Goal: Task Accomplishment & Management: Use online tool/utility

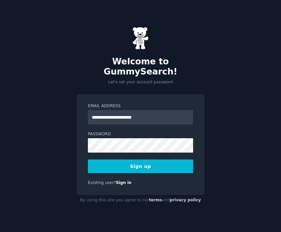
type input "**********"
click at [223, 124] on div "**********" at bounding box center [140, 116] width 281 height 232
click at [169, 132] on label "Password" at bounding box center [140, 135] width 105 height 6
click at [160, 165] on button "Sign up" at bounding box center [140, 167] width 105 height 14
click at [152, 163] on button "Sign up" at bounding box center [140, 167] width 105 height 14
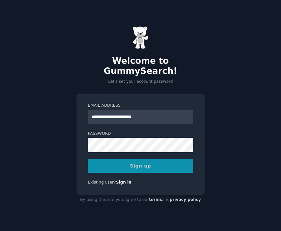
click at [125, 161] on div "Sign up" at bounding box center [140, 166] width 105 height 14
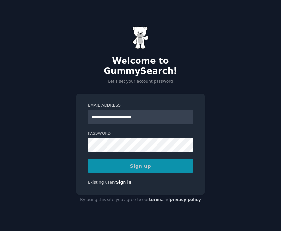
click at [84, 128] on div "**********" at bounding box center [141, 144] width 128 height 101
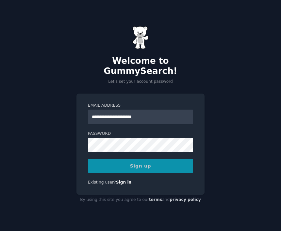
click at [109, 166] on div "Sign up" at bounding box center [140, 166] width 105 height 14
click at [160, 159] on div "Sign up" at bounding box center [140, 166] width 105 height 14
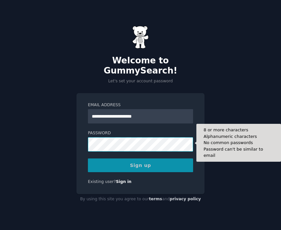
click at [73, 127] on div "**********" at bounding box center [140, 115] width 281 height 230
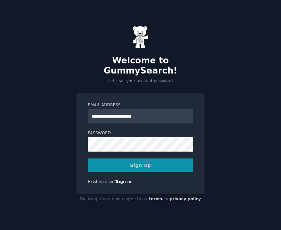
click at [116, 163] on div "Sign up" at bounding box center [140, 166] width 105 height 14
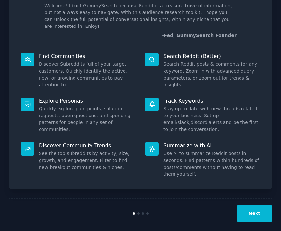
scroll to position [46, 0]
click at [251, 210] on button "Next" at bounding box center [254, 214] width 35 height 16
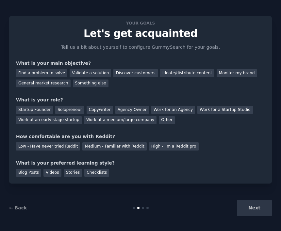
click at [251, 206] on div "Next" at bounding box center [229, 208] width 88 height 16
click at [252, 210] on div "Next" at bounding box center [229, 208] width 88 height 16
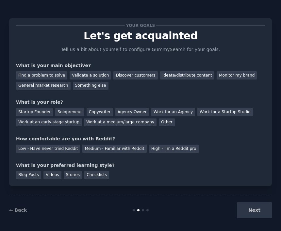
click at [247, 209] on div "Next" at bounding box center [229, 210] width 88 height 16
click at [245, 207] on div "Next" at bounding box center [229, 210] width 88 height 16
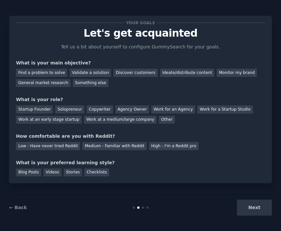
scroll to position [2, 0]
click at [255, 208] on div "Next" at bounding box center [229, 208] width 88 height 16
click at [225, 186] on div "Your goals Let's get acquainted Tell us a bit about yourself to configure Gummy…" at bounding box center [140, 115] width 263 height 216
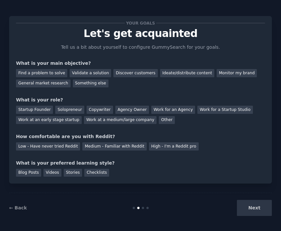
click at [224, 164] on div "What is your preferred learning style?" at bounding box center [140, 163] width 249 height 7
click at [249, 207] on div "Next" at bounding box center [229, 208] width 88 height 16
click at [250, 210] on div "Next" at bounding box center [229, 208] width 88 height 16
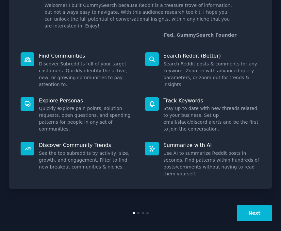
scroll to position [46, 0]
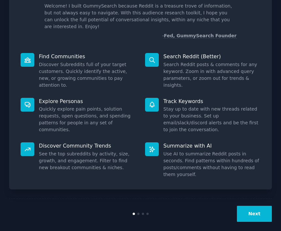
click at [246, 206] on button "Next" at bounding box center [254, 214] width 35 height 16
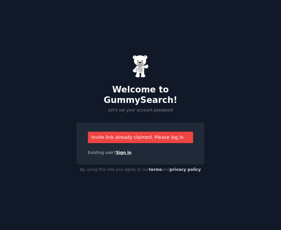
click at [117, 151] on link "Sign in" at bounding box center [124, 153] width 16 height 5
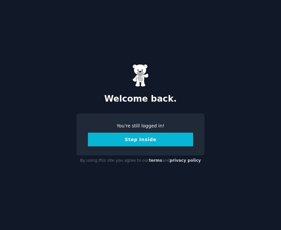
click at [126, 143] on button "Step Inside" at bounding box center [140, 140] width 105 height 14
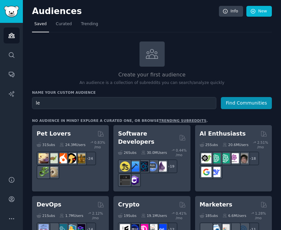
type input "l"
type input "f"
type input "leadership"
click at [246, 102] on button "Find Communities" at bounding box center [246, 103] width 51 height 12
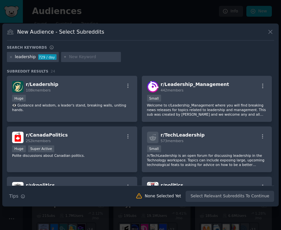
click at [274, 30] on icon at bounding box center [270, 31] width 7 height 7
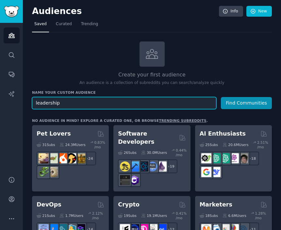
drag, startPoint x: 163, startPoint y: 99, endPoint x: 106, endPoint y: 92, distance: 57.7
click at [106, 92] on div "Name your custom audience Audience Name leadership Find Communities" at bounding box center [152, 99] width 240 height 19
type input "leader"
click at [246, 102] on button "Find Communities" at bounding box center [246, 103] width 51 height 12
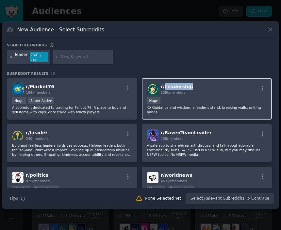
click at [171, 84] on span "r/ Leadership" at bounding box center [177, 86] width 32 height 5
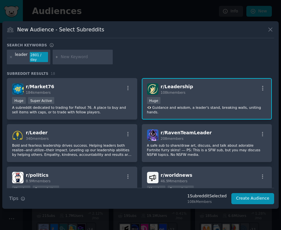
click at [171, 86] on span "r/ Leadership" at bounding box center [177, 86] width 32 height 5
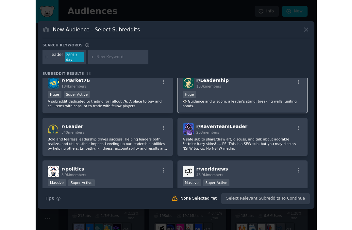
scroll to position [6, 0]
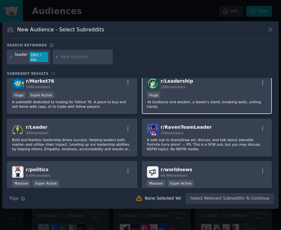
click at [168, 93] on div "100,000 - 1,000,000 members Huge" at bounding box center [207, 96] width 120 height 8
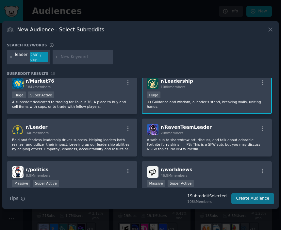
click at [257, 197] on button "Create Audience" at bounding box center [253, 198] width 43 height 11
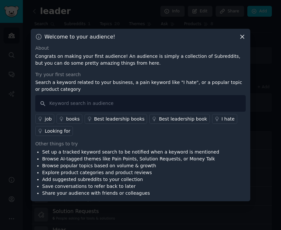
click at [243, 39] on icon at bounding box center [242, 36] width 7 height 7
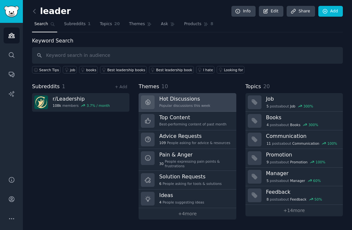
click at [183, 104] on div "Popular discussions this week" at bounding box center [184, 105] width 51 height 5
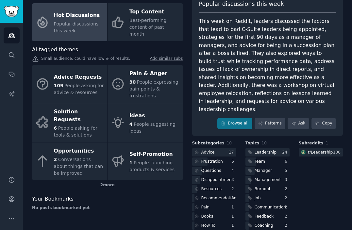
scroll to position [45, 0]
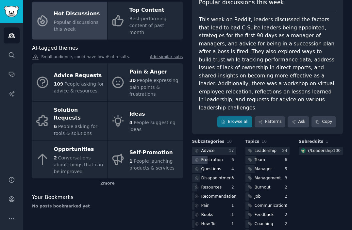
click at [223, 156] on div "Frustration" at bounding box center [214, 160] width 44 height 8
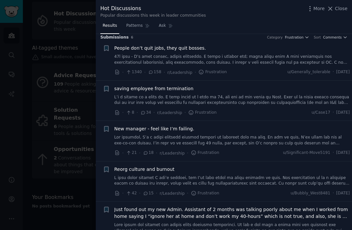
scroll to position [5, 0]
click at [281, 7] on icon at bounding box center [330, 8] width 7 height 7
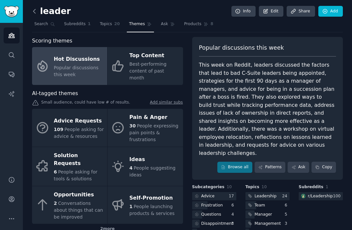
click at [34, 11] on icon at bounding box center [34, 11] width 7 height 7
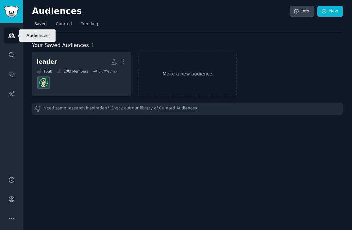
click at [12, 35] on icon "Sidebar" at bounding box center [12, 35] width 6 height 5
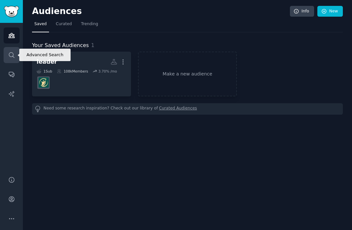
click at [13, 58] on icon "Sidebar" at bounding box center [11, 55] width 7 height 7
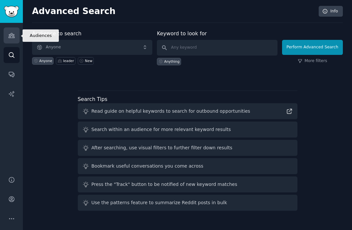
click at [13, 37] on icon "Sidebar" at bounding box center [12, 35] width 6 height 5
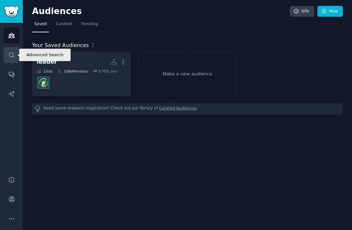
click at [12, 51] on link "Search" at bounding box center [12, 55] width 16 height 16
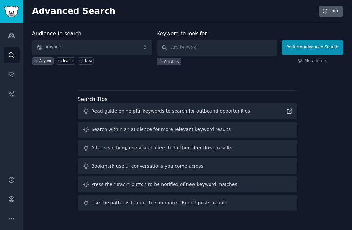
click at [281, 11] on link "Info" at bounding box center [331, 11] width 24 height 11
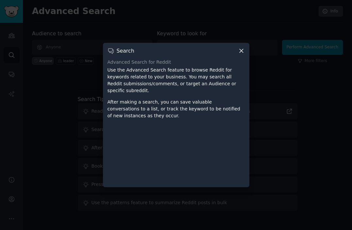
click at [243, 52] on icon at bounding box center [241, 50] width 7 height 7
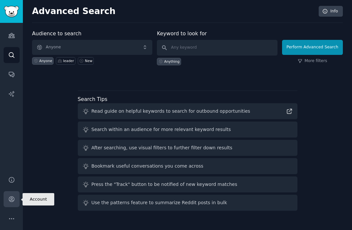
click at [11, 200] on icon "Sidebar" at bounding box center [11, 199] width 5 height 5
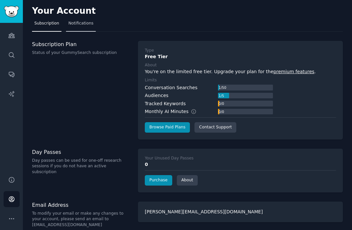
click at [81, 24] on span "Notifications" at bounding box center [80, 24] width 25 height 6
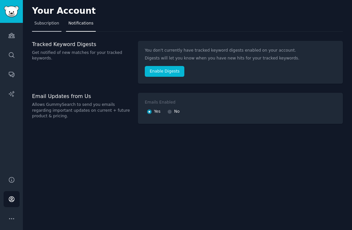
click at [58, 24] on span "Subscription" at bounding box center [46, 24] width 25 height 6
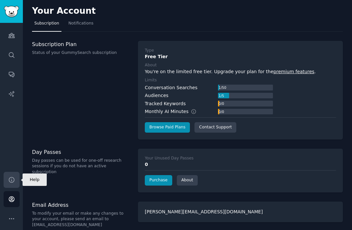
click at [16, 176] on link "Help" at bounding box center [12, 180] width 16 height 16
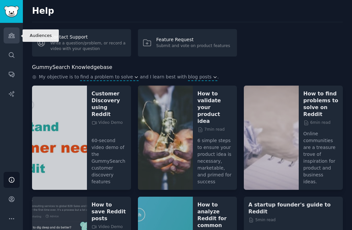
click at [12, 41] on link "Audiences" at bounding box center [12, 35] width 16 height 16
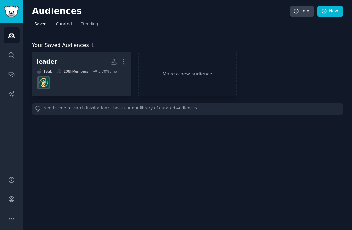
click at [66, 26] on span "Curated" at bounding box center [64, 24] width 16 height 6
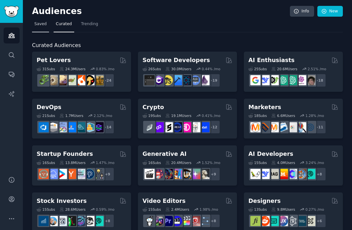
click at [45, 26] on span "Saved" at bounding box center [40, 24] width 12 height 6
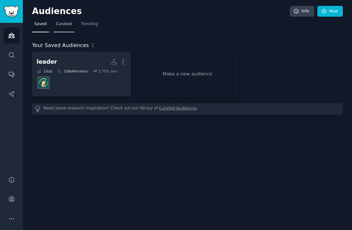
click at [62, 27] on link "Curated" at bounding box center [64, 25] width 21 height 13
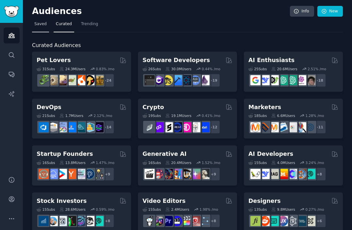
click at [41, 25] on span "Saved" at bounding box center [40, 24] width 12 height 6
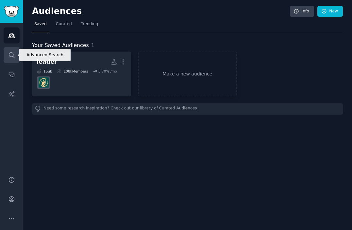
click at [15, 52] on icon "Sidebar" at bounding box center [11, 55] width 7 height 7
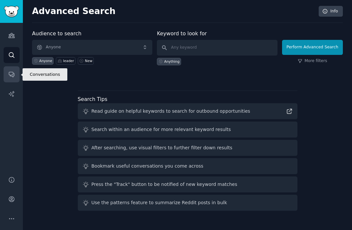
click at [14, 78] on icon "Sidebar" at bounding box center [11, 74] width 7 height 7
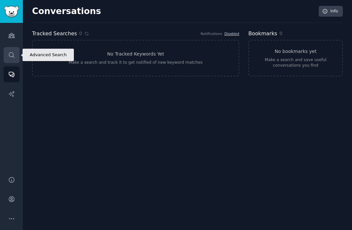
click at [8, 53] on icon "Sidebar" at bounding box center [11, 55] width 7 height 7
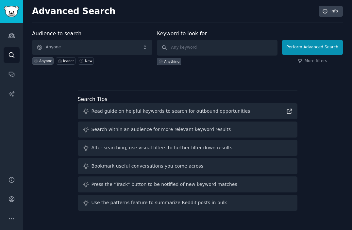
click at [64, 50] on span "Anyone" at bounding box center [92, 47] width 120 height 15
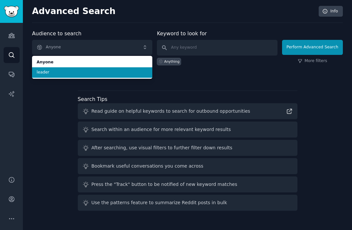
click at [61, 73] on span "leader" at bounding box center [92, 73] width 111 height 6
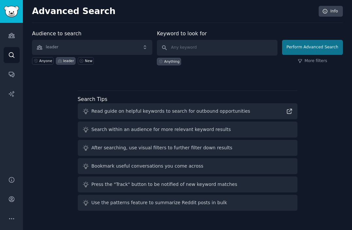
click at [281, 48] on button "Perform Advanced Search" at bounding box center [312, 47] width 61 height 15
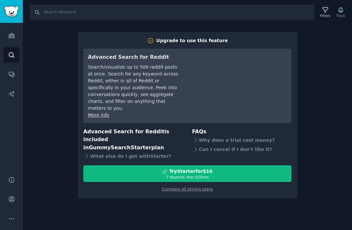
click at [281, 58] on div "Search Filters Track Upgrade to use this feature Advanced Search for Reddit Sea…" at bounding box center [188, 115] width 330 height 230
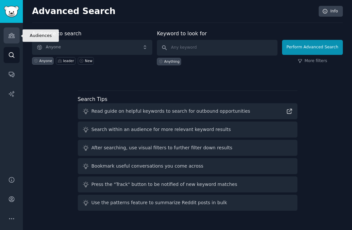
click at [13, 35] on icon "Sidebar" at bounding box center [11, 35] width 7 height 7
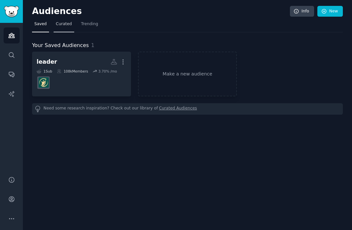
click at [63, 25] on span "Curated" at bounding box center [64, 24] width 16 height 6
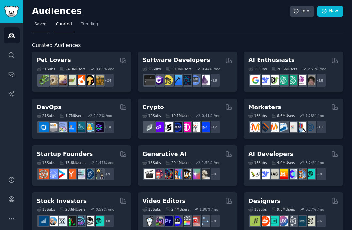
click at [48, 25] on link "Saved" at bounding box center [40, 25] width 17 height 13
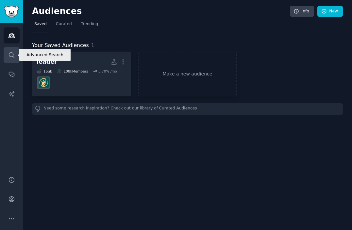
click at [11, 53] on icon "Sidebar" at bounding box center [11, 55] width 7 height 7
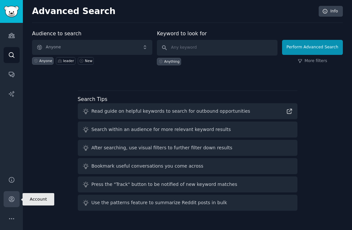
click at [12, 204] on link "Account" at bounding box center [12, 199] width 16 height 16
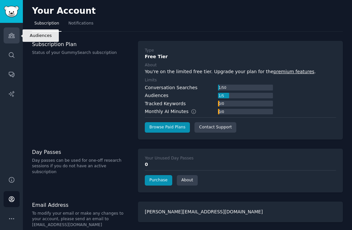
click at [13, 39] on icon "Sidebar" at bounding box center [11, 35] width 7 height 7
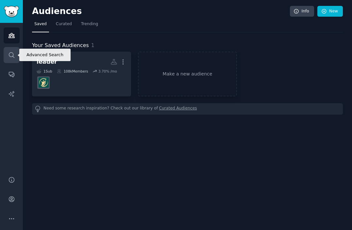
click at [17, 53] on link "Search" at bounding box center [12, 55] width 16 height 16
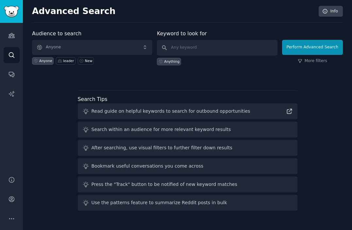
click at [109, 47] on span "Anyone" at bounding box center [92, 47] width 120 height 15
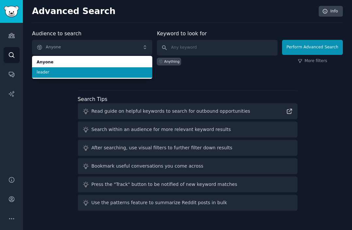
click at [103, 70] on span "leader" at bounding box center [92, 73] width 111 height 6
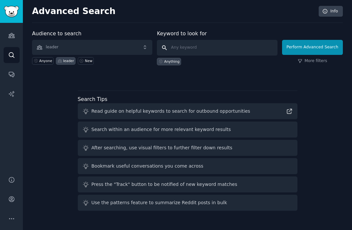
click at [180, 50] on input "text" at bounding box center [217, 48] width 120 height 16
click at [281, 49] on button "Perform Advanced Search" at bounding box center [312, 47] width 61 height 15
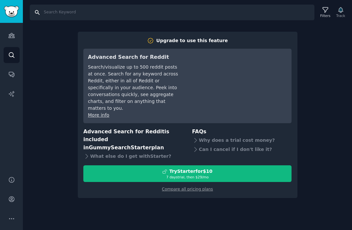
click at [67, 17] on input "Search" at bounding box center [172, 13] width 285 height 16
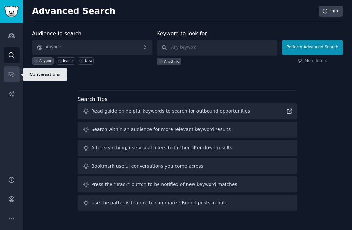
click at [17, 67] on link "Conversations" at bounding box center [12, 74] width 16 height 16
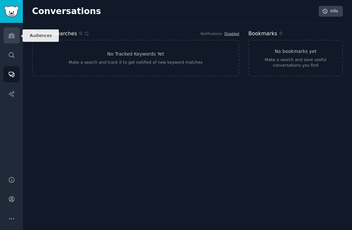
click at [18, 39] on link "Audiences" at bounding box center [12, 35] width 16 height 16
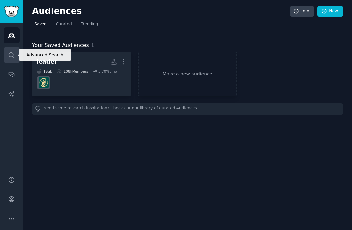
click at [17, 52] on link "Search" at bounding box center [12, 55] width 16 height 16
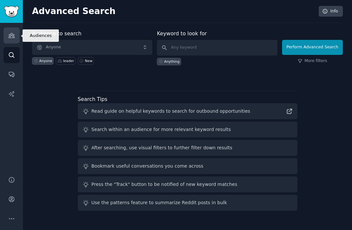
click at [14, 36] on icon "Sidebar" at bounding box center [11, 35] width 7 height 7
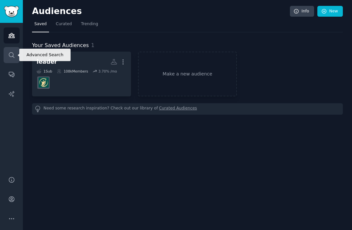
click at [14, 55] on icon "Sidebar" at bounding box center [11, 55] width 7 height 7
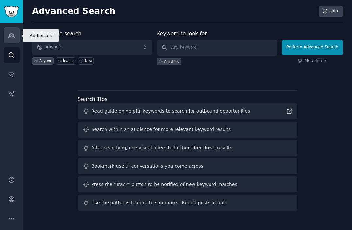
click at [14, 36] on icon "Sidebar" at bounding box center [11, 35] width 7 height 7
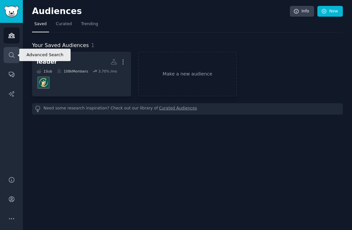
click at [16, 58] on link "Search" at bounding box center [12, 55] width 16 height 16
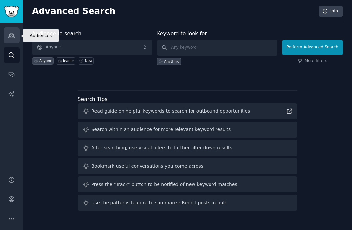
click at [15, 41] on link "Audiences" at bounding box center [12, 35] width 16 height 16
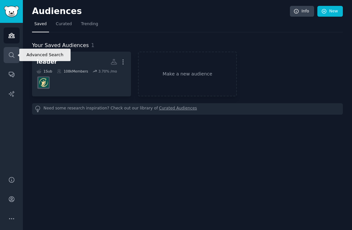
click at [16, 60] on link "Search" at bounding box center [12, 55] width 16 height 16
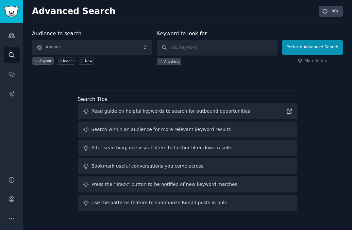
click at [98, 47] on span "Anyone" at bounding box center [92, 47] width 120 height 15
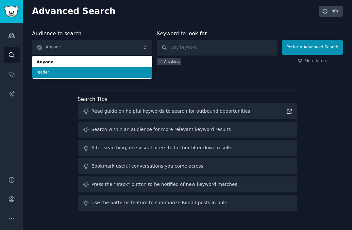
click at [98, 73] on span "leader" at bounding box center [92, 73] width 111 height 6
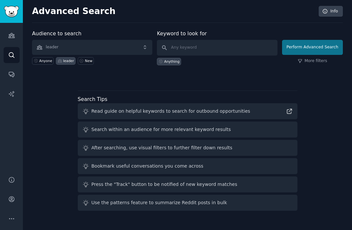
click at [281, 49] on button "Perform Advanced Search" at bounding box center [312, 47] width 61 height 15
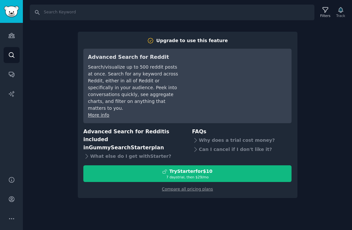
click at [281, 53] on div "Search Filters Track Upgrade to use this feature Advanced Search for Reddit Sea…" at bounding box center [188, 115] width 330 height 230
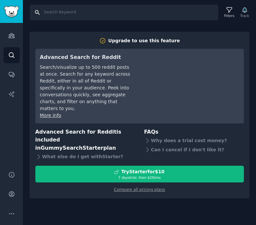
click at [133, 13] on input "Search" at bounding box center [124, 13] width 189 height 16
type input "l"
type input "e"
type input "mindset entrepreneur"
click at [38, 12] on input "mindset entrepreneur" at bounding box center [124, 13] width 189 height 16
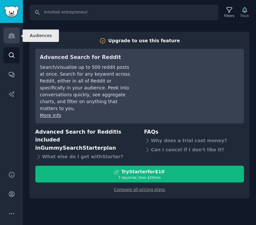
click at [8, 36] on link "Audiences" at bounding box center [12, 35] width 16 height 16
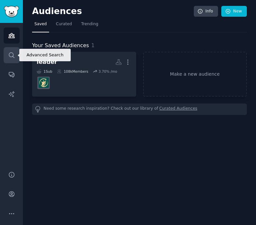
click at [17, 57] on link "Search" at bounding box center [12, 55] width 16 height 16
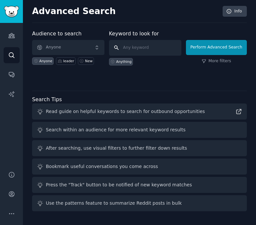
click at [149, 45] on input "text" at bounding box center [145, 48] width 72 height 16
type input "mindset entrepreneur"
click at [217, 47] on button "Perform Advanced Search" at bounding box center [216, 47] width 61 height 15
